Goal: Navigation & Orientation: Find specific page/section

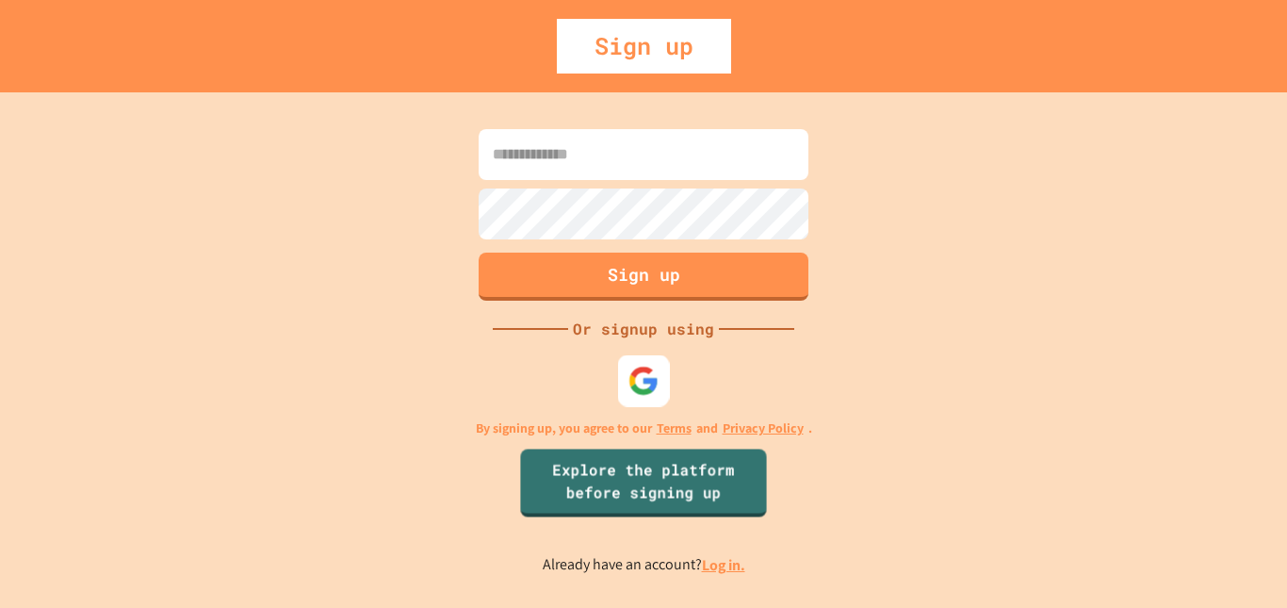
click at [641, 379] on img at bounding box center [643, 380] width 31 height 31
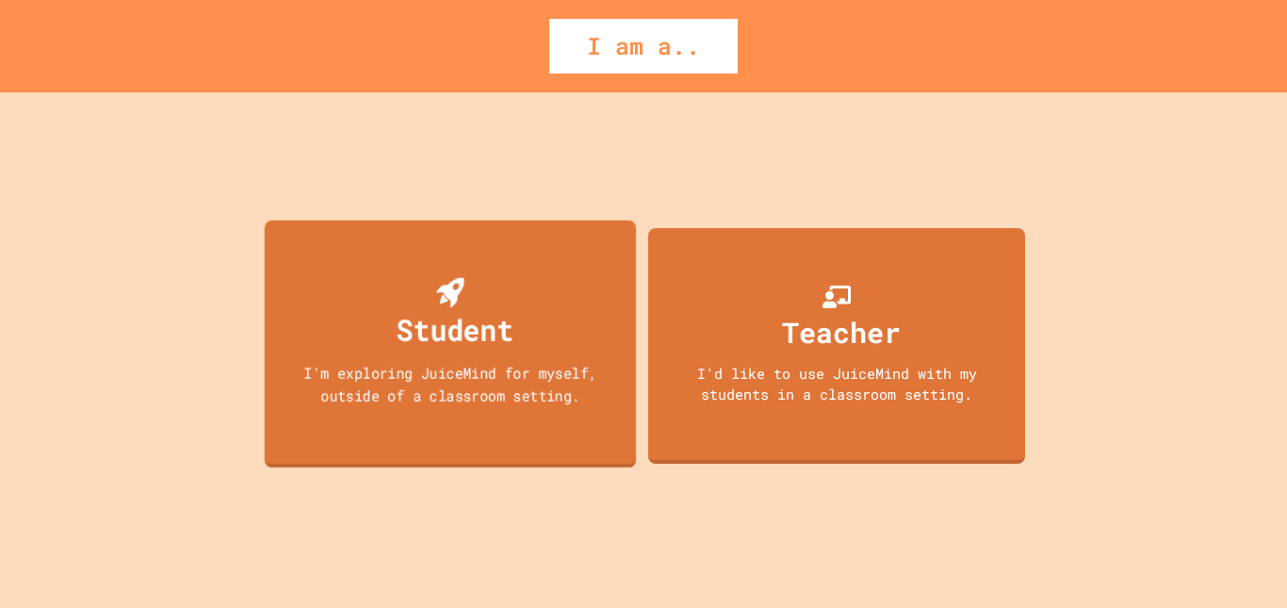
click at [570, 414] on div "Student I'm exploring JuiceMind for myself, outside of a classroom setting." at bounding box center [450, 344] width 371 height 248
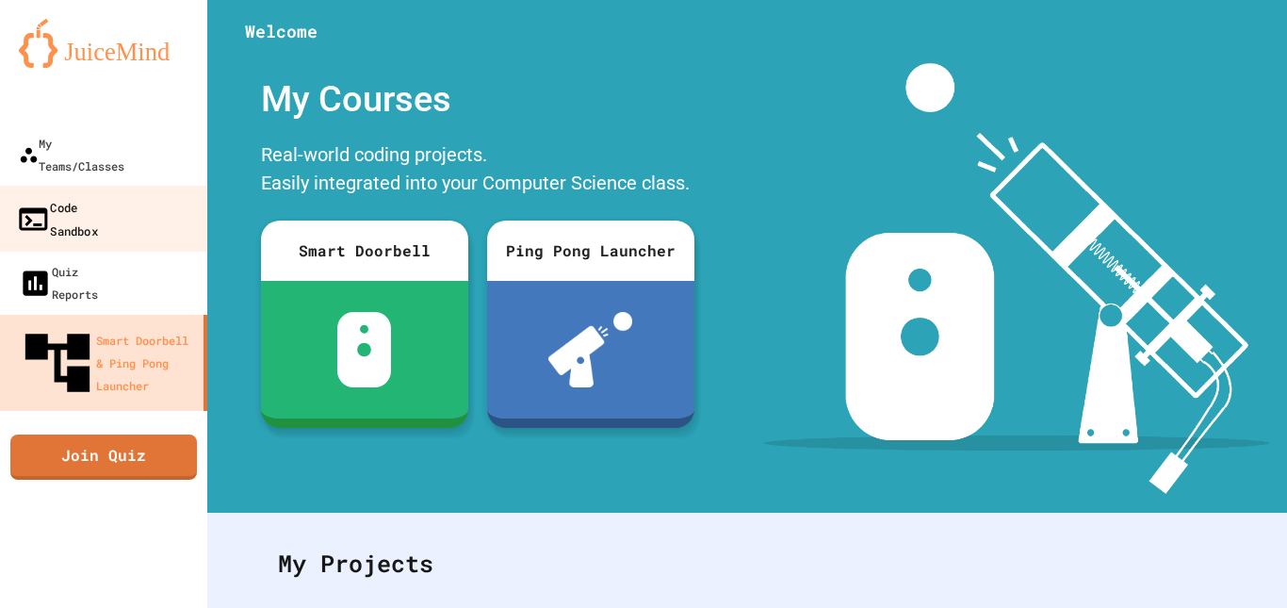
click at [143, 186] on link "Code Sandbox" at bounding box center [104, 219] width 214 height 66
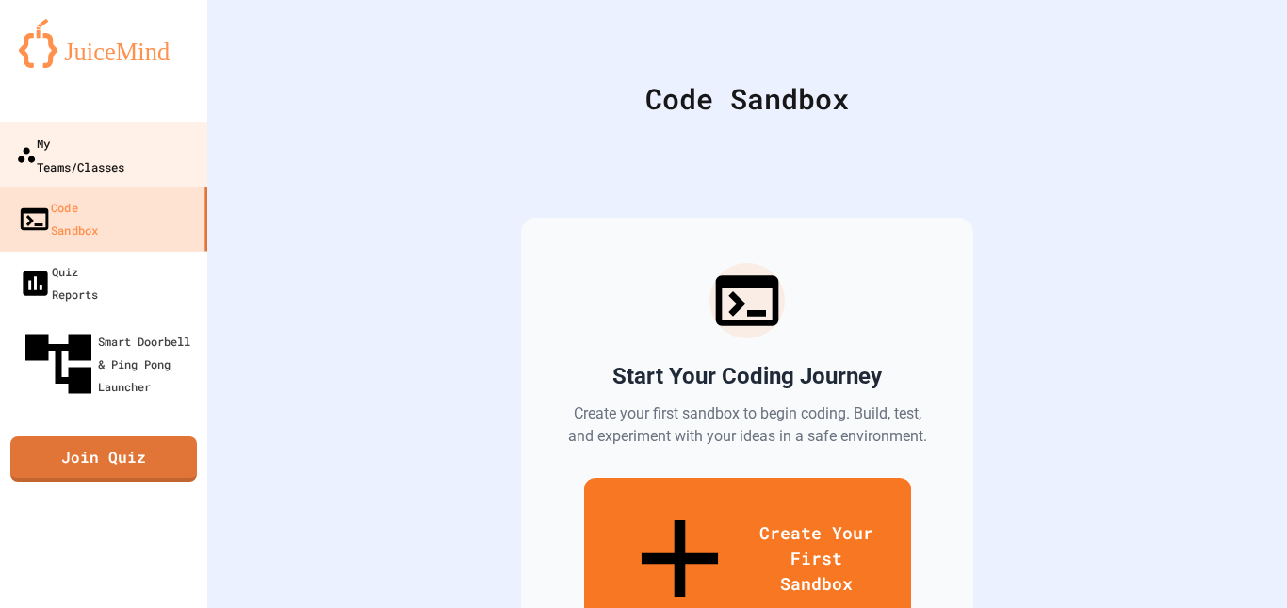
click at [124, 151] on div "My Teams/Classes" at bounding box center [70, 154] width 108 height 46
